Goal: Task Accomplishment & Management: Manage account settings

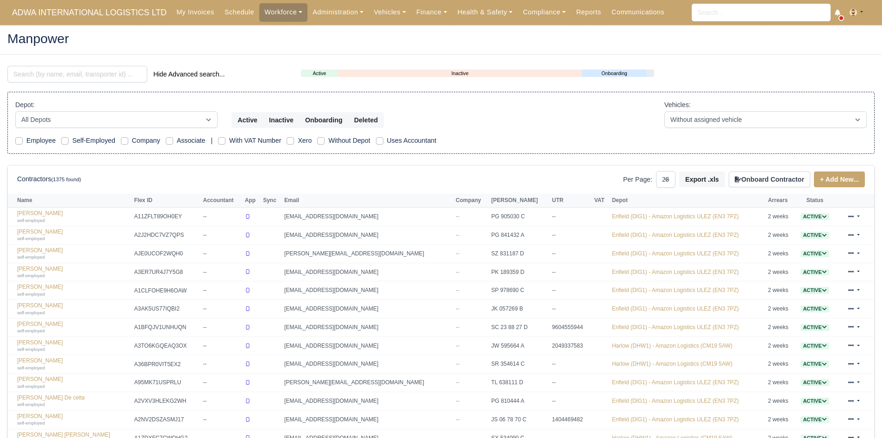
select select "25"
click at [128, 73] on input "search" at bounding box center [77, 74] width 140 height 17
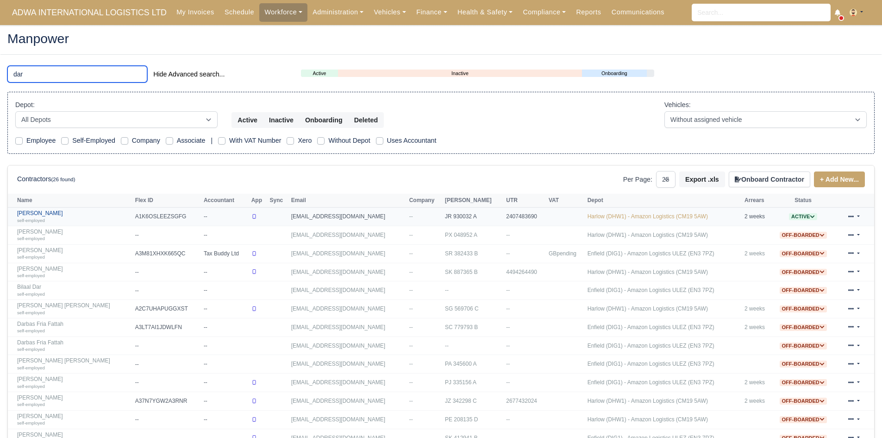
type input "dar"
click at [37, 213] on link "Darien Smith self-employed" at bounding box center [73, 216] width 113 height 13
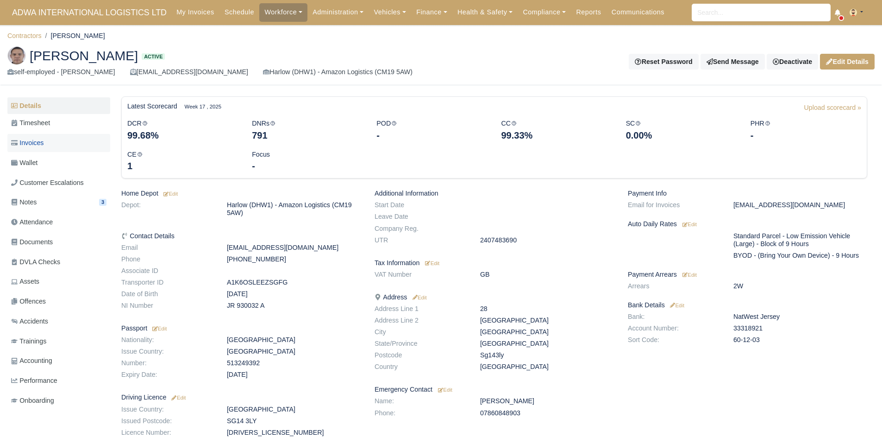
click at [26, 147] on span "Invoices" at bounding box center [27, 143] width 32 height 11
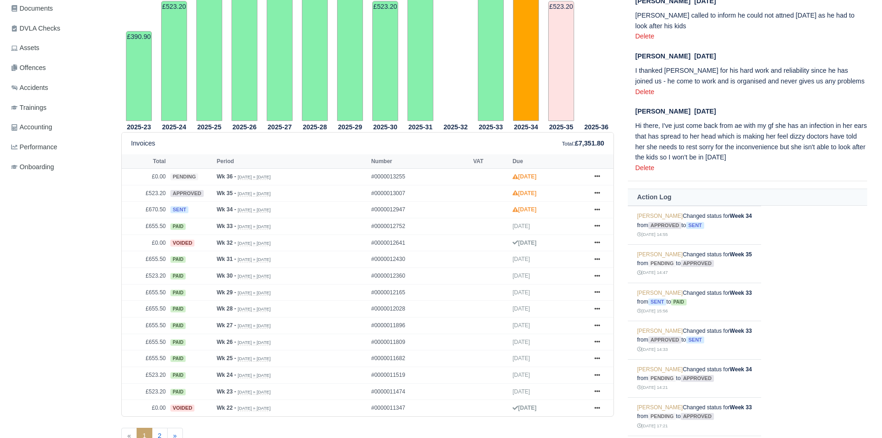
scroll to position [234, 0]
click at [596, 193] on icon at bounding box center [598, 193] width 6 height 2
click at [567, 246] on link "Hold" at bounding box center [563, 248] width 82 height 19
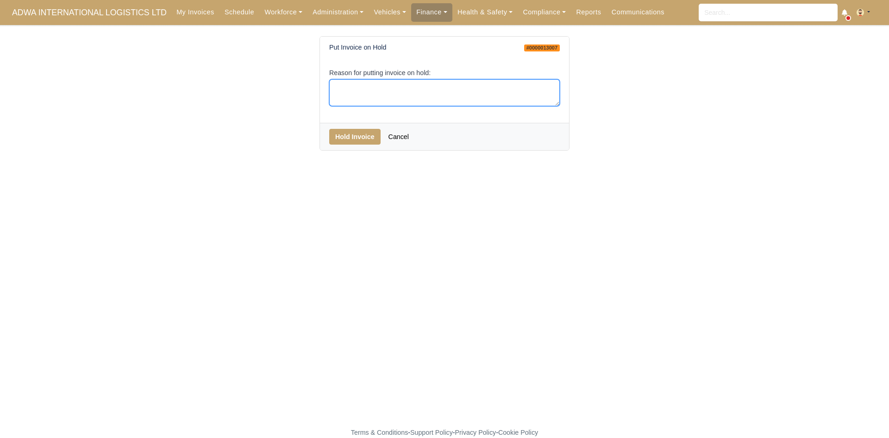
click at [451, 88] on textarea "Reason for putting invoice on hold:" at bounding box center [444, 92] width 231 height 27
type textarea "EOC"
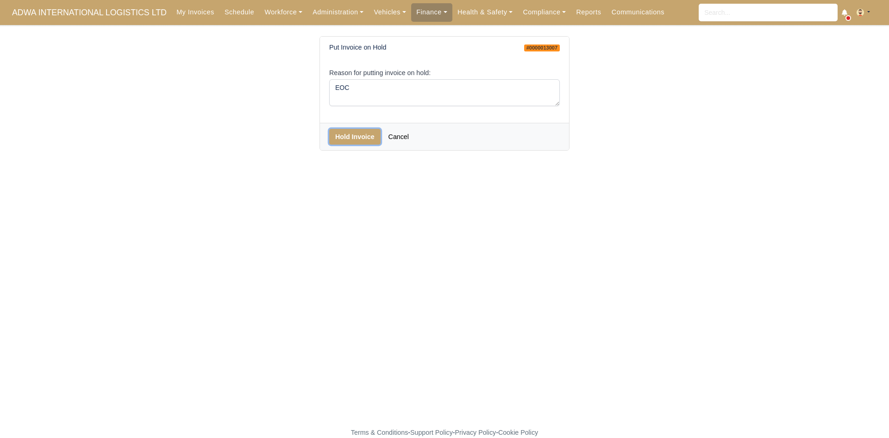
click at [353, 136] on button "Hold Invoice" at bounding box center [354, 137] width 51 height 16
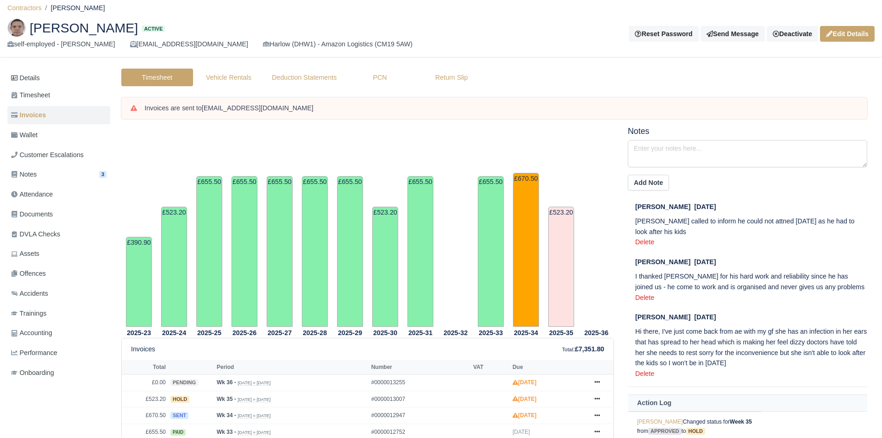
scroll to position [27, 0]
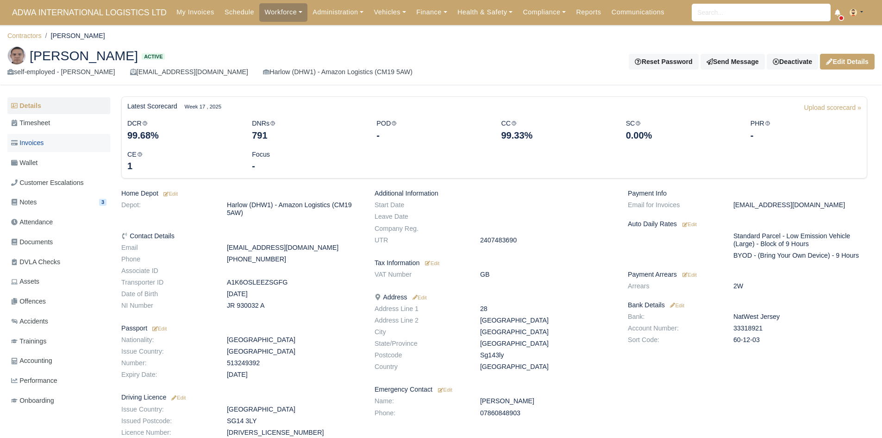
click at [38, 144] on span "Invoices" at bounding box center [27, 143] width 32 height 11
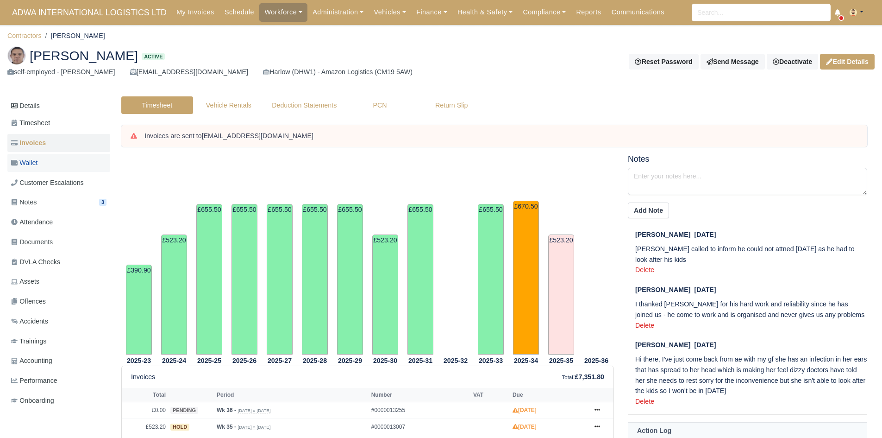
click at [46, 162] on link "Wallet" at bounding box center [58, 163] width 103 height 18
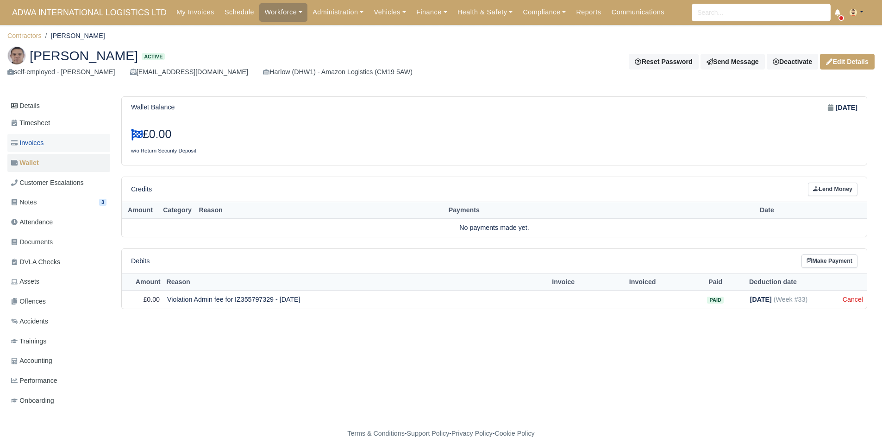
click at [55, 139] on link "Invoices" at bounding box center [58, 143] width 103 height 18
